Goal: Transaction & Acquisition: Subscribe to service/newsletter

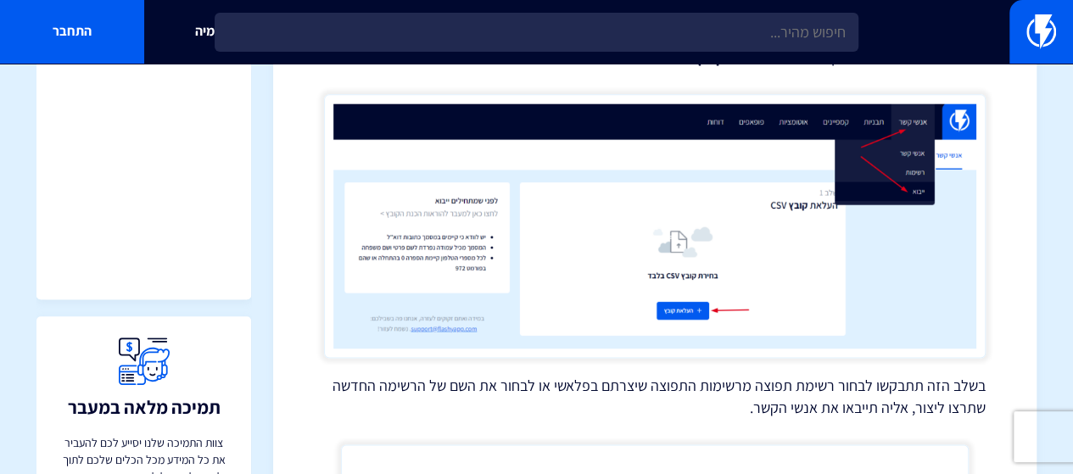
scroll to position [4158, 0]
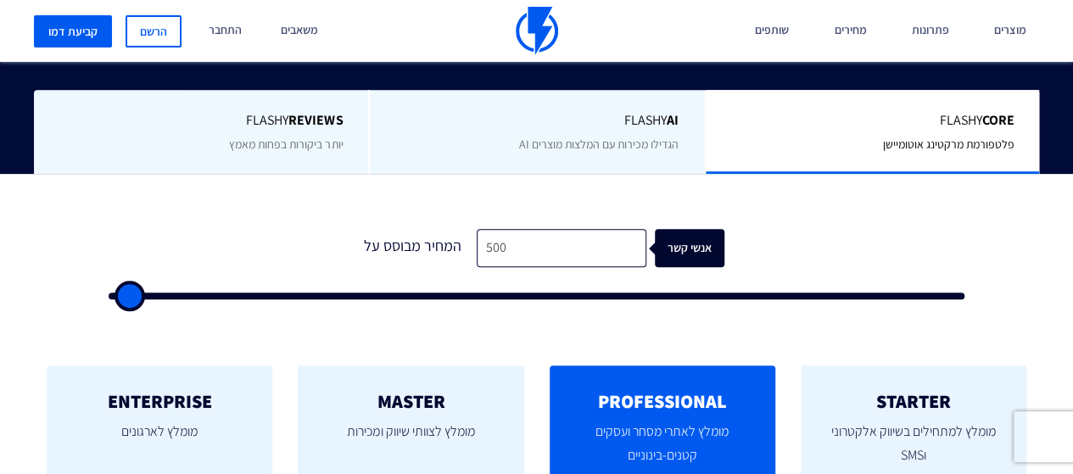
scroll to position [424, 0]
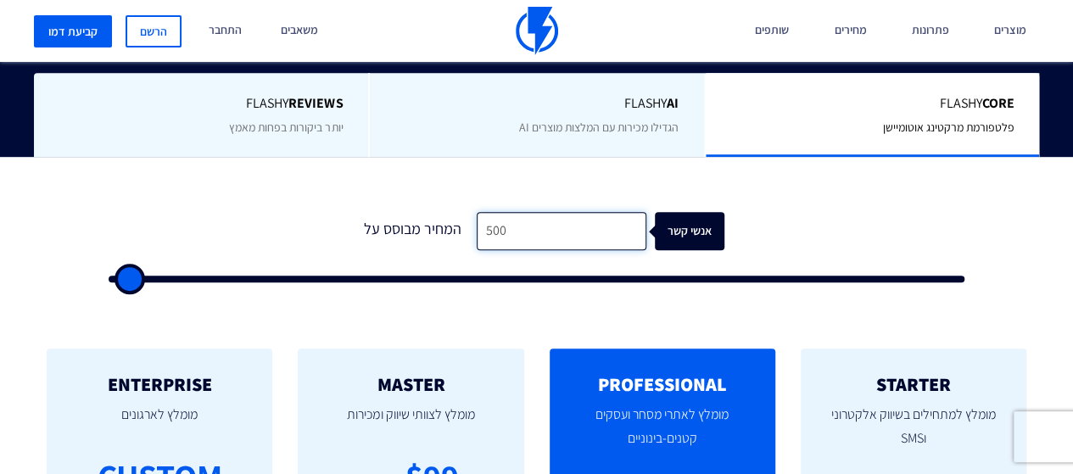
drag, startPoint x: 530, startPoint y: 249, endPoint x: 395, endPoint y: 230, distance: 136.3
click at [395, 230] on div "המחיר מבוסס על 500 אנשי קשר" at bounding box center [537, 231] width 375 height 38
type input "2"
type input "500"
type input "26"
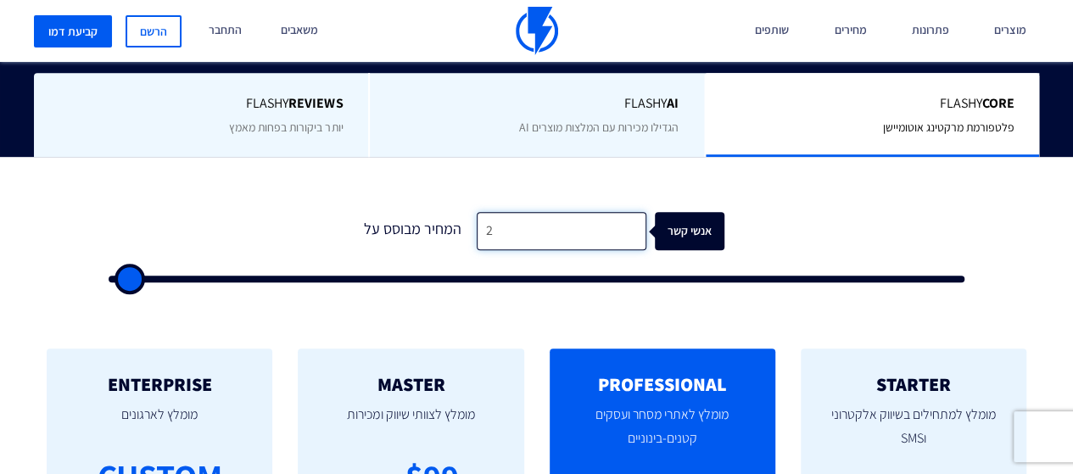
type input "500"
type input "260"
type input "500"
type input "2,600"
type input "2500"
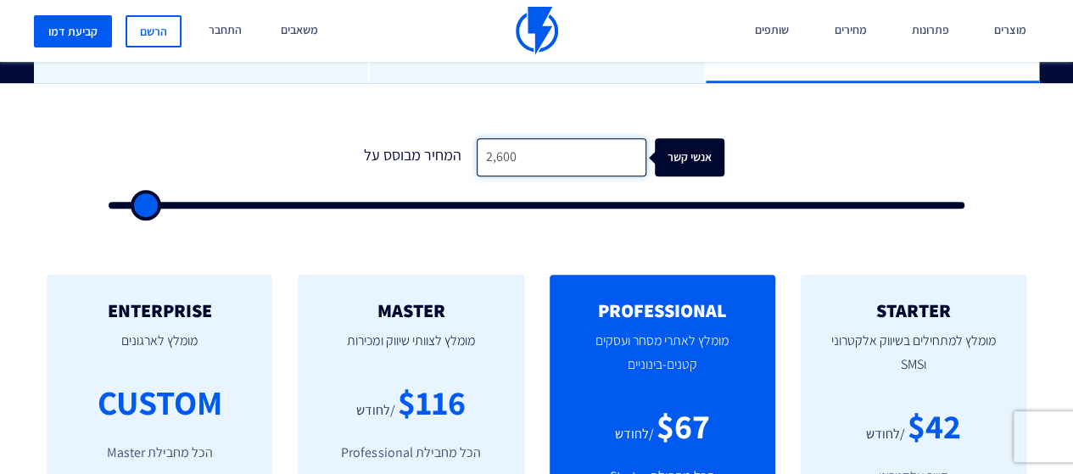
scroll to position [594, 0]
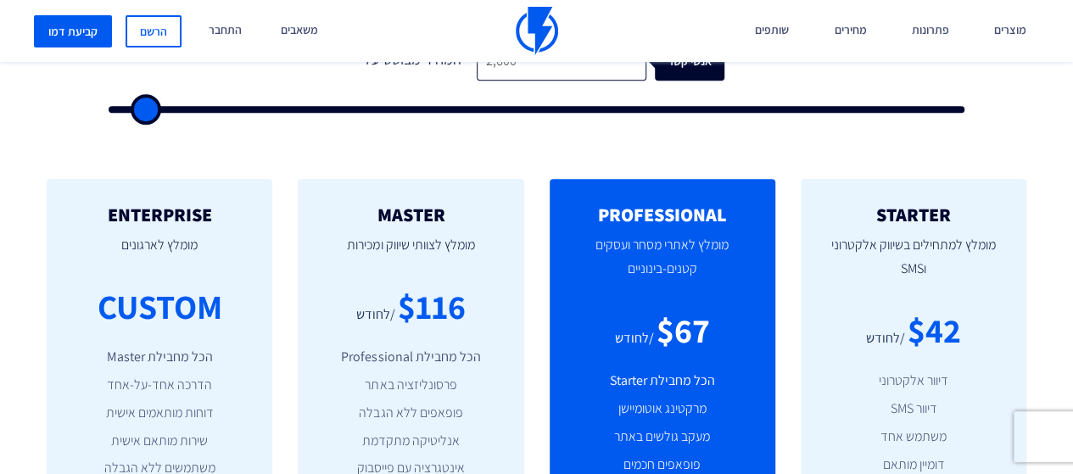
click at [771, 156] on div "STARTER מומלץ למתחילים בשיווק אלקטרוני וSMS $42 /לחודש דיוור אלקטרוני דיוור SMS…" at bounding box center [536, 399] width 1073 height 509
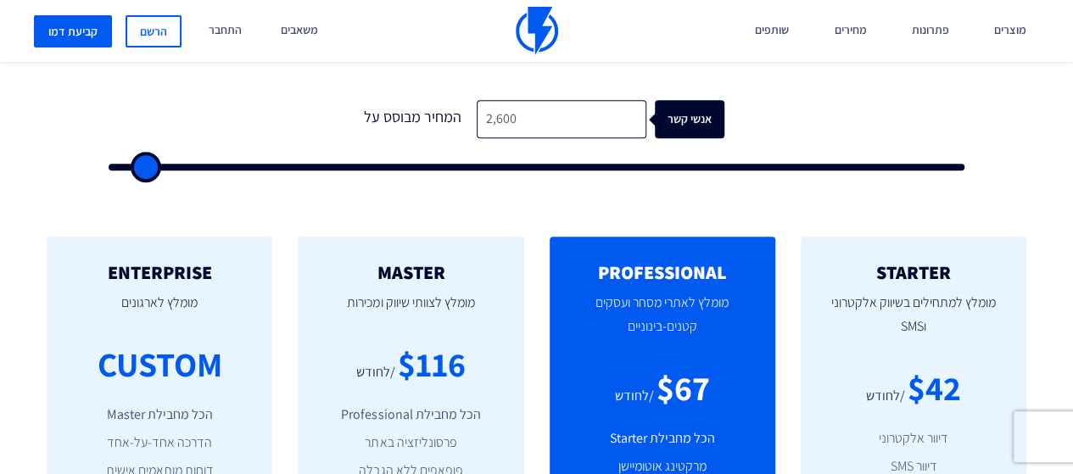
scroll to position [424, 0]
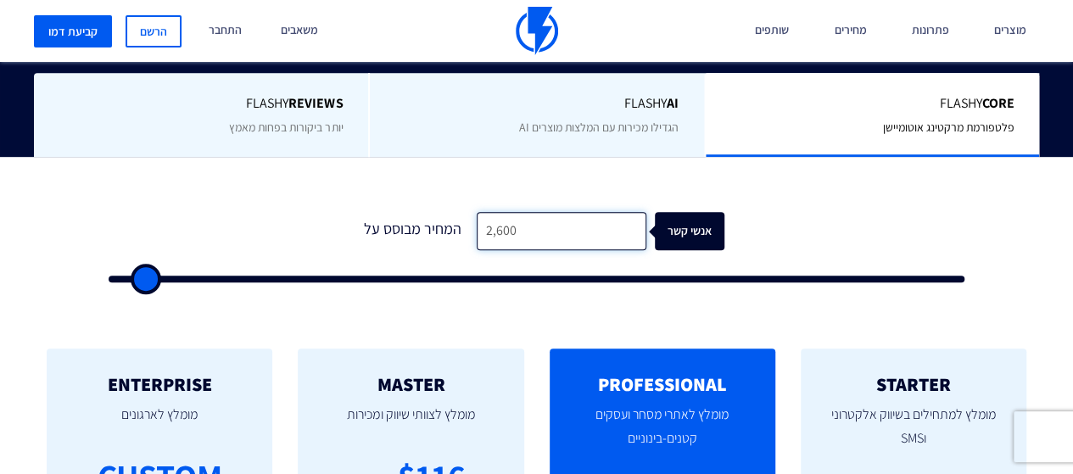
drag, startPoint x: 546, startPoint y: 235, endPoint x: 384, endPoint y: 211, distance: 164.6
click at [384, 211] on div "1 המחיר מבוסס על 2,600 אנשי קשר" at bounding box center [537, 242] width 890 height 145
type input "5"
type input "500"
type input "50"
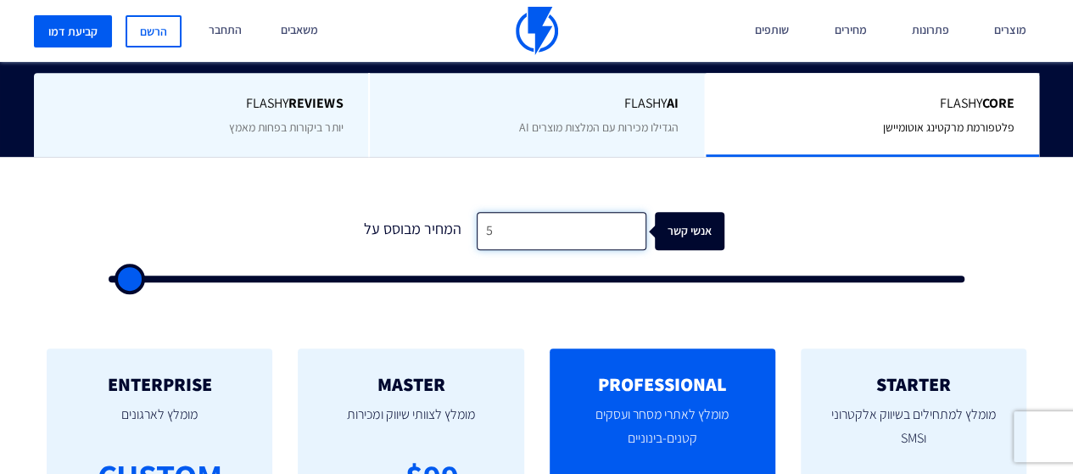
type input "500"
click at [799, 246] on form "0 המחיר מבוסס על 500 אנשי קשר" at bounding box center [537, 247] width 856 height 70
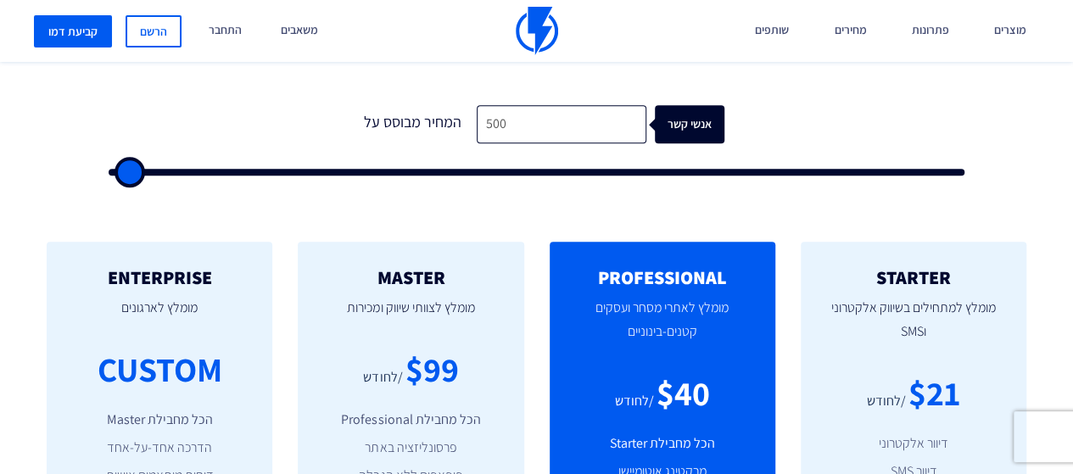
scroll to position [509, 0]
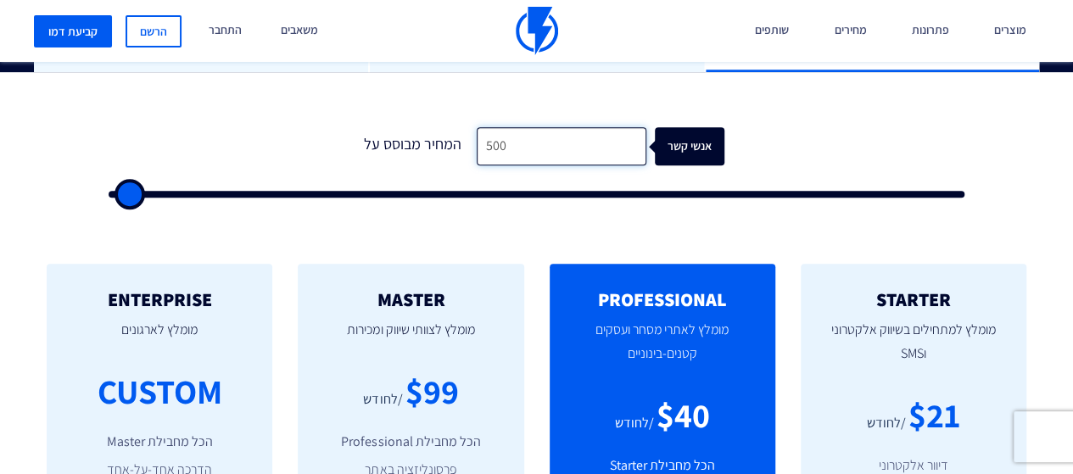
drag, startPoint x: 529, startPoint y: 147, endPoint x: 428, endPoint y: 142, distance: 102.0
click at [428, 142] on div "המחיר מבוסס על 500 אנשי קשר" at bounding box center [537, 146] width 375 height 38
type input "2"
type input "500"
type input "26"
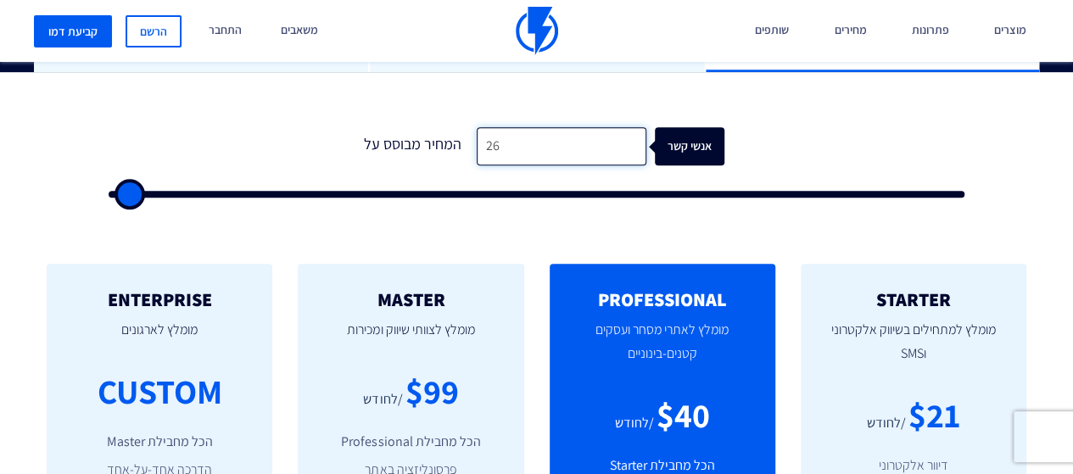
type input "500"
type input "260"
type input "500"
type input "2,600"
type input "2500"
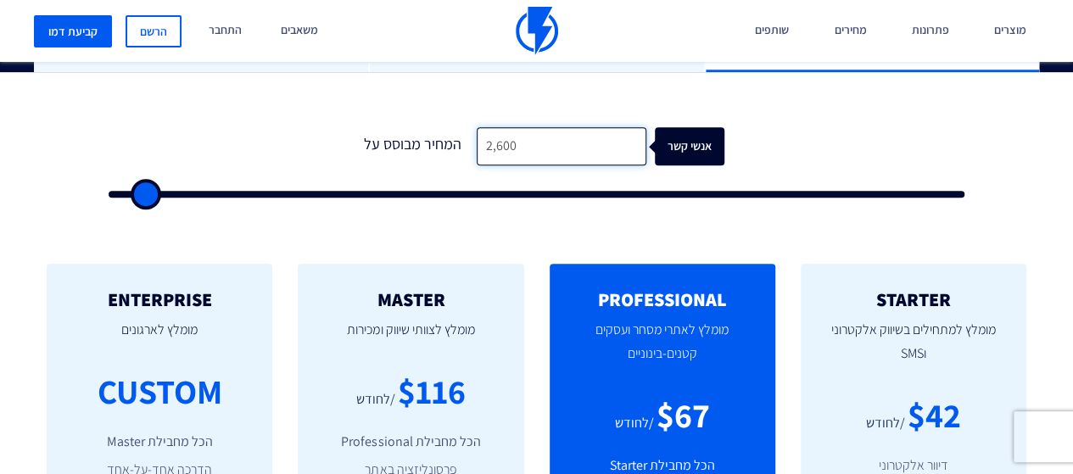
type input "2,600"
click at [765, 154] on form "1 המחיר מבוסס על 2,600 אנשי קשר" at bounding box center [537, 162] width 856 height 70
